Goal: Task Accomplishment & Management: Use online tool/utility

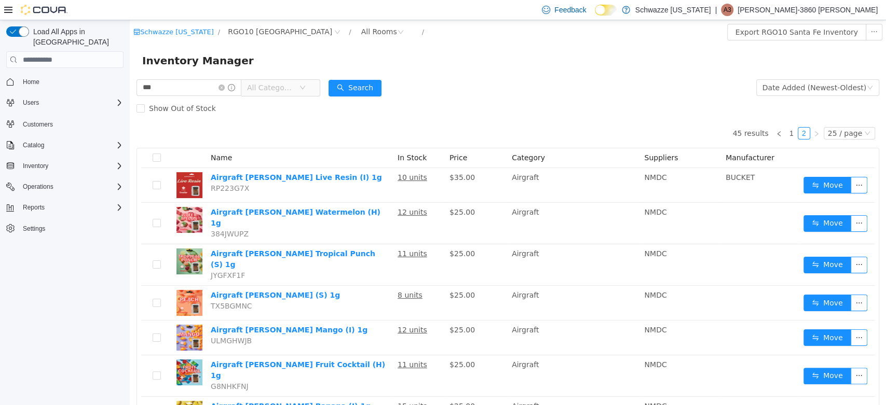
scroll to position [300, 0]
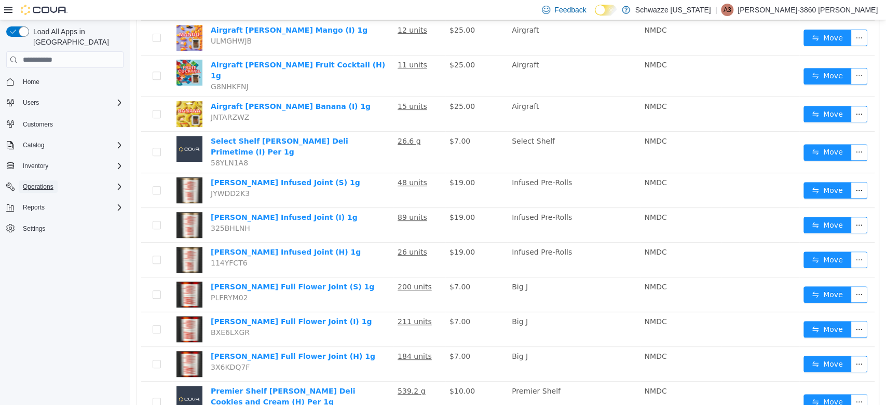
click at [33, 181] on span "Operations" at bounding box center [38, 187] width 31 height 12
click at [40, 233] on span "Reports" at bounding box center [34, 237] width 22 height 8
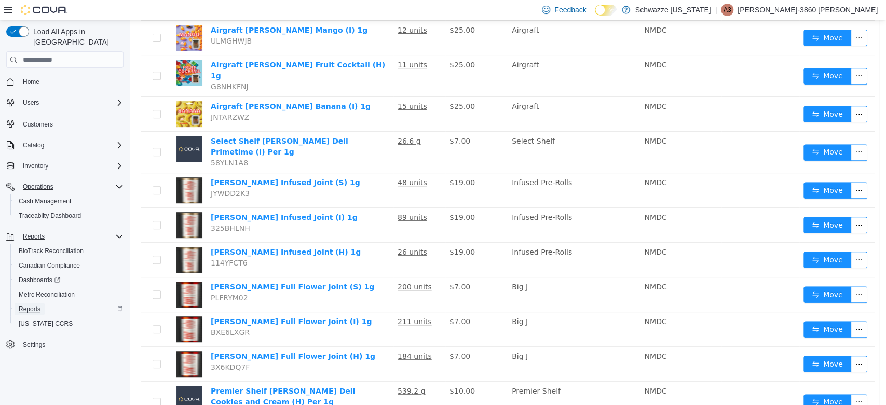
click at [37, 303] on span "Reports" at bounding box center [30, 309] width 22 height 12
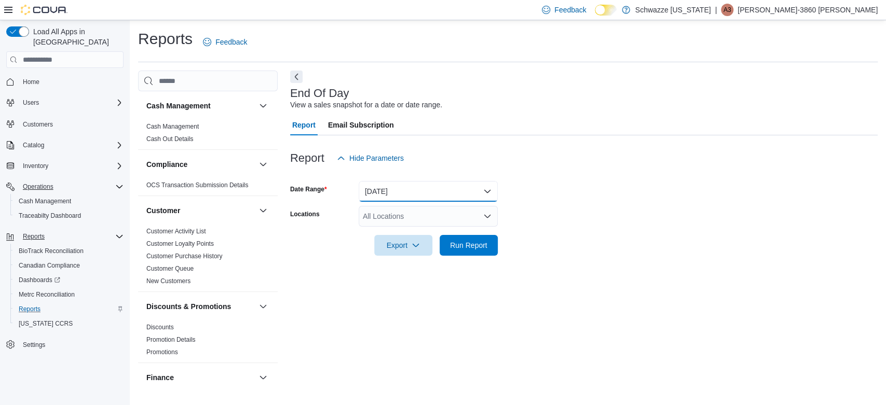
click at [481, 196] on button "[DATE]" at bounding box center [428, 191] width 139 height 21
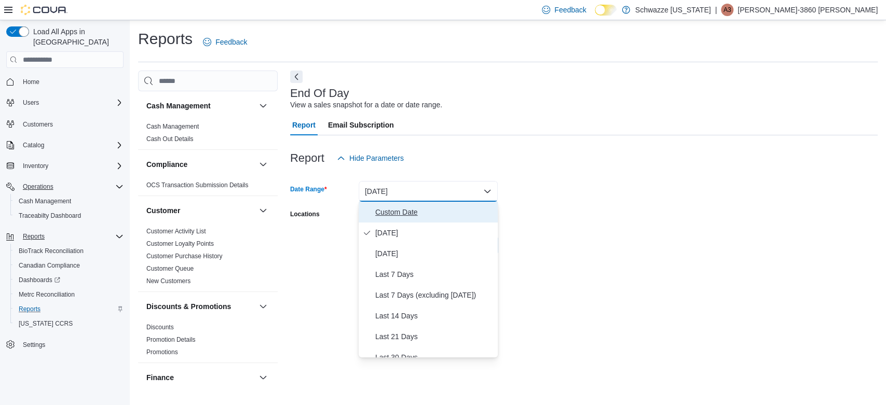
click at [420, 220] on button "Custom Date" at bounding box center [428, 212] width 139 height 21
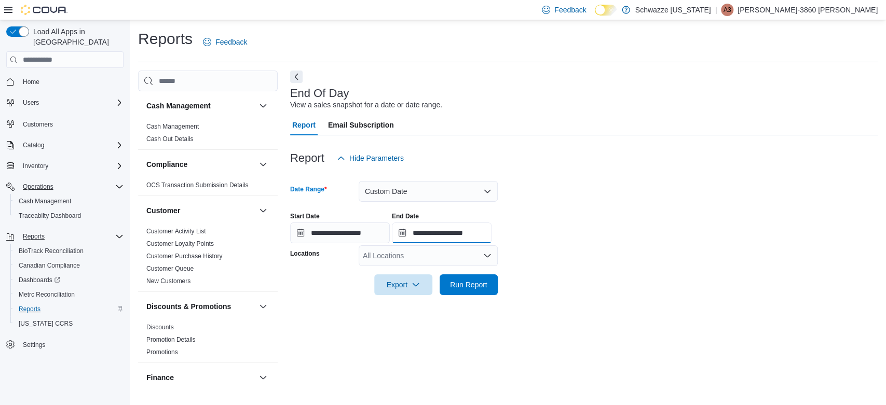
click at [476, 236] on input "**********" at bounding box center [442, 233] width 100 height 21
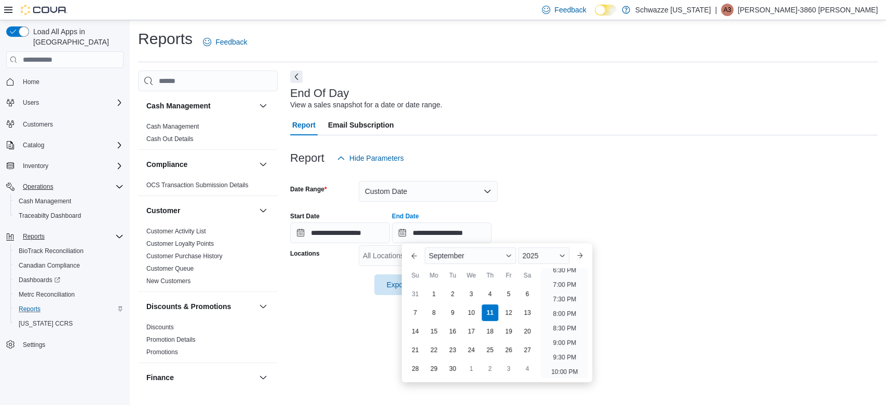
scroll to position [543, 0]
click at [570, 283] on li "7:00 PM" at bounding box center [565, 285] width 32 height 12
type input "**********"
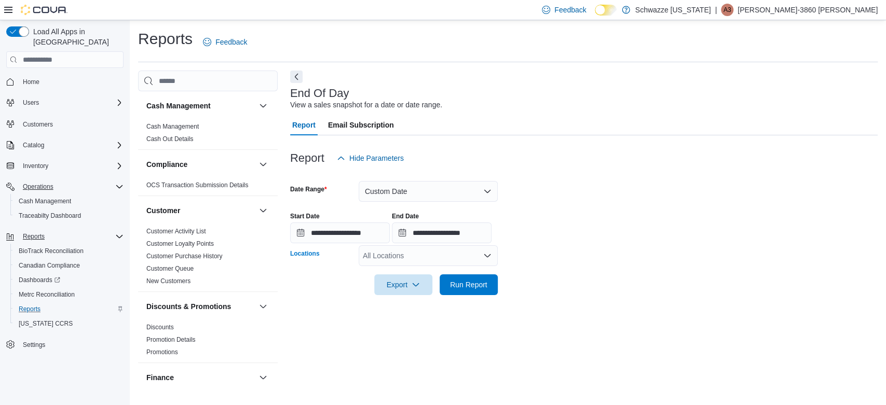
click at [445, 262] on div "All Locations" at bounding box center [428, 255] width 139 height 21
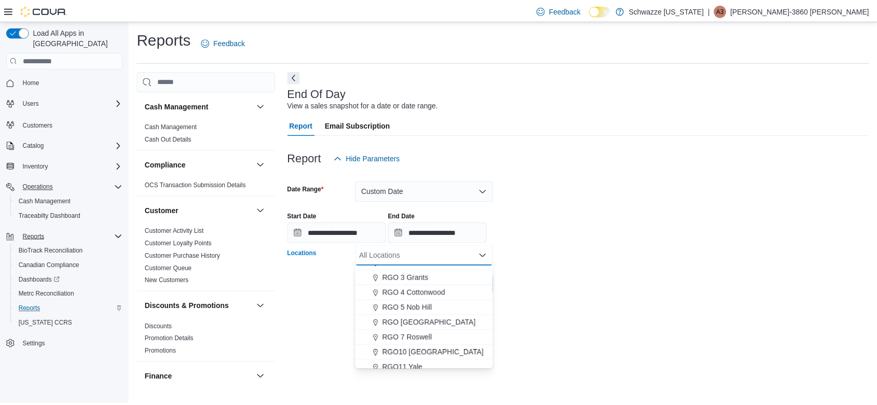
scroll to position [323, 0]
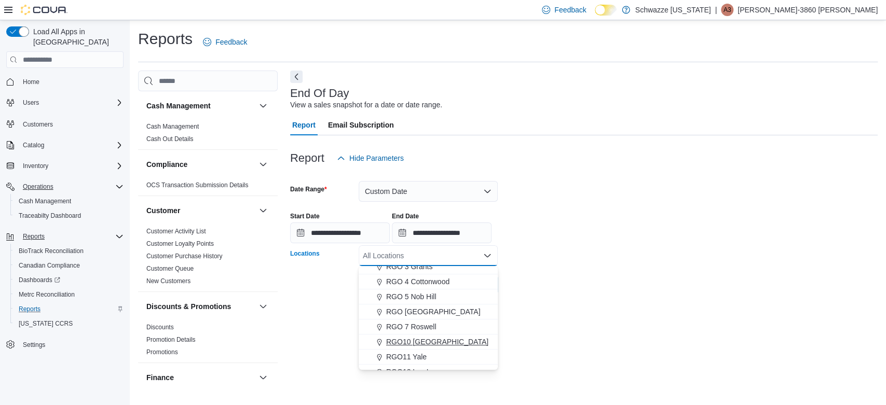
click at [439, 340] on span "RGO10 [GEOGRAPHIC_DATA]" at bounding box center [437, 342] width 102 height 10
click at [617, 262] on form "**********" at bounding box center [584, 232] width 588 height 127
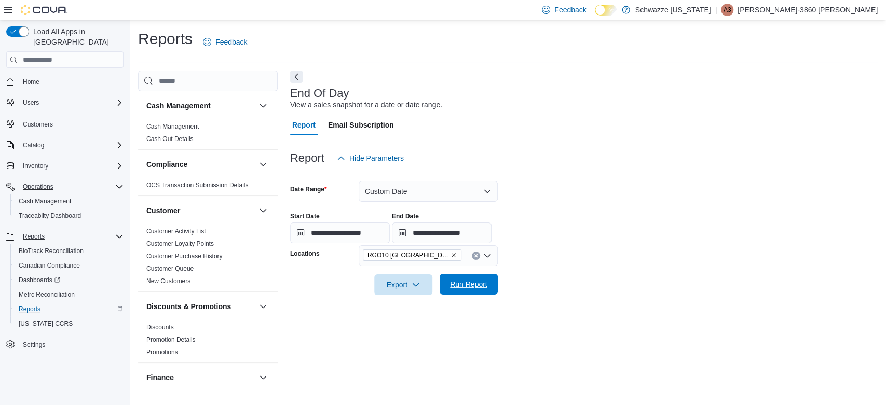
click at [468, 281] on span "Run Report" at bounding box center [468, 284] width 37 height 10
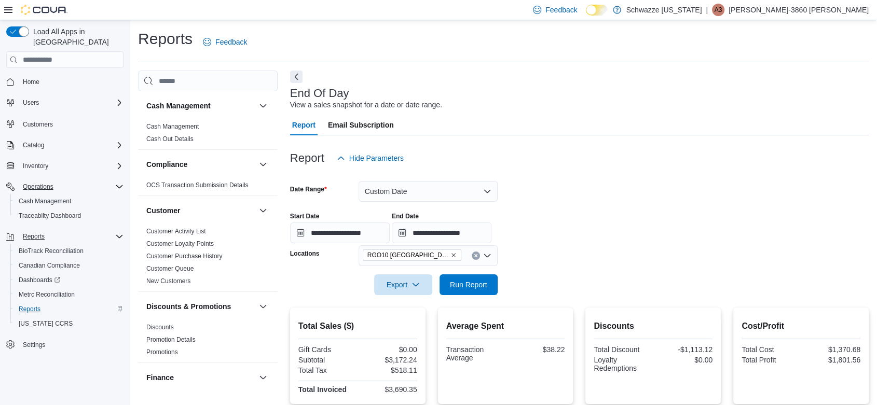
scroll to position [313, 0]
